Goal: Task Accomplishment & Management: Complete application form

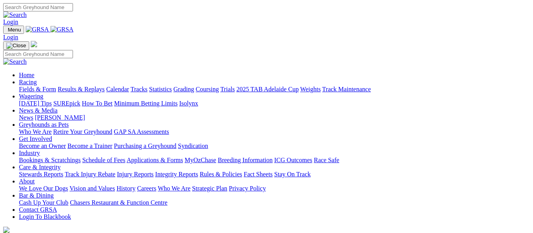
click at [72, 157] on link "Bookings & Scratchings" at bounding box center [49, 160] width 61 height 7
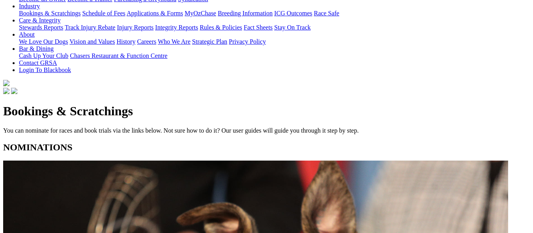
scroll to position [197, 0]
